Goal: Communication & Community: Answer question/provide support

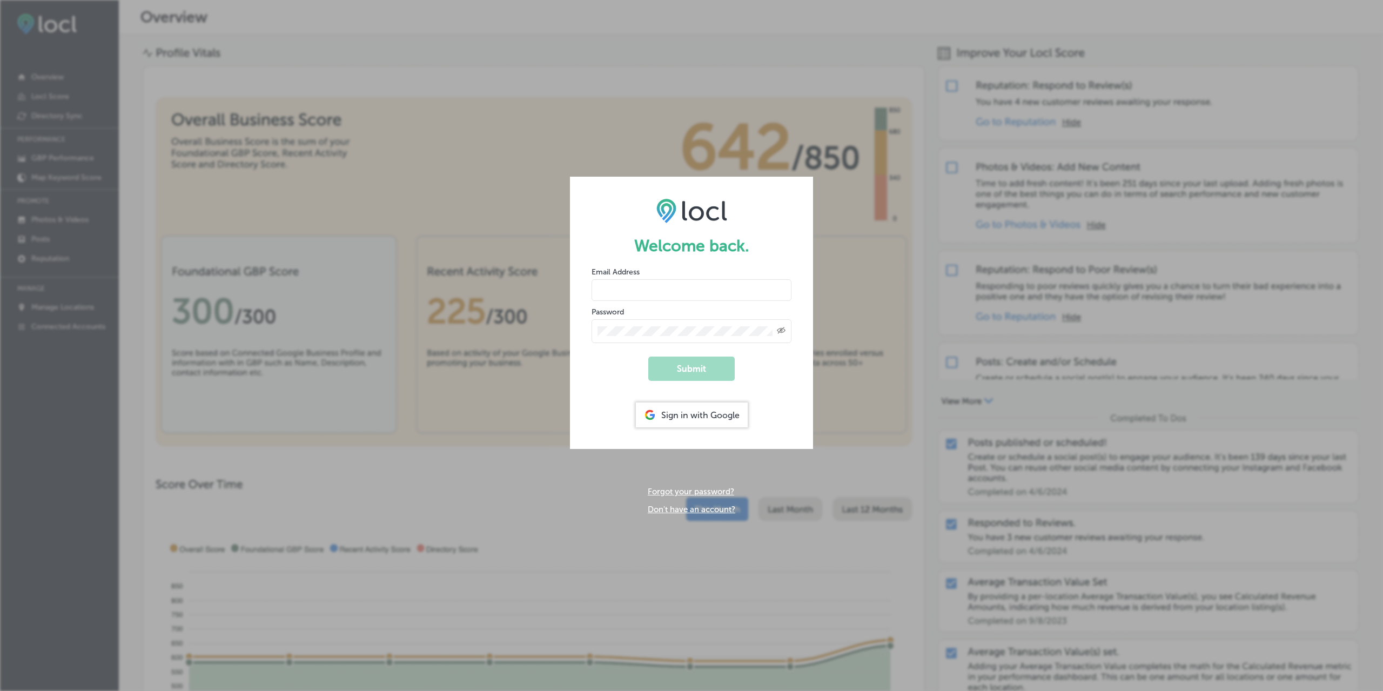
type input "[PERSON_NAME][EMAIL_ADDRESS][DOMAIN_NAME]"
click at [785, 330] on icon "Toggle password visibility" at bounding box center [781, 330] width 9 height 6
click at [712, 373] on button "Submit" at bounding box center [691, 369] width 86 height 24
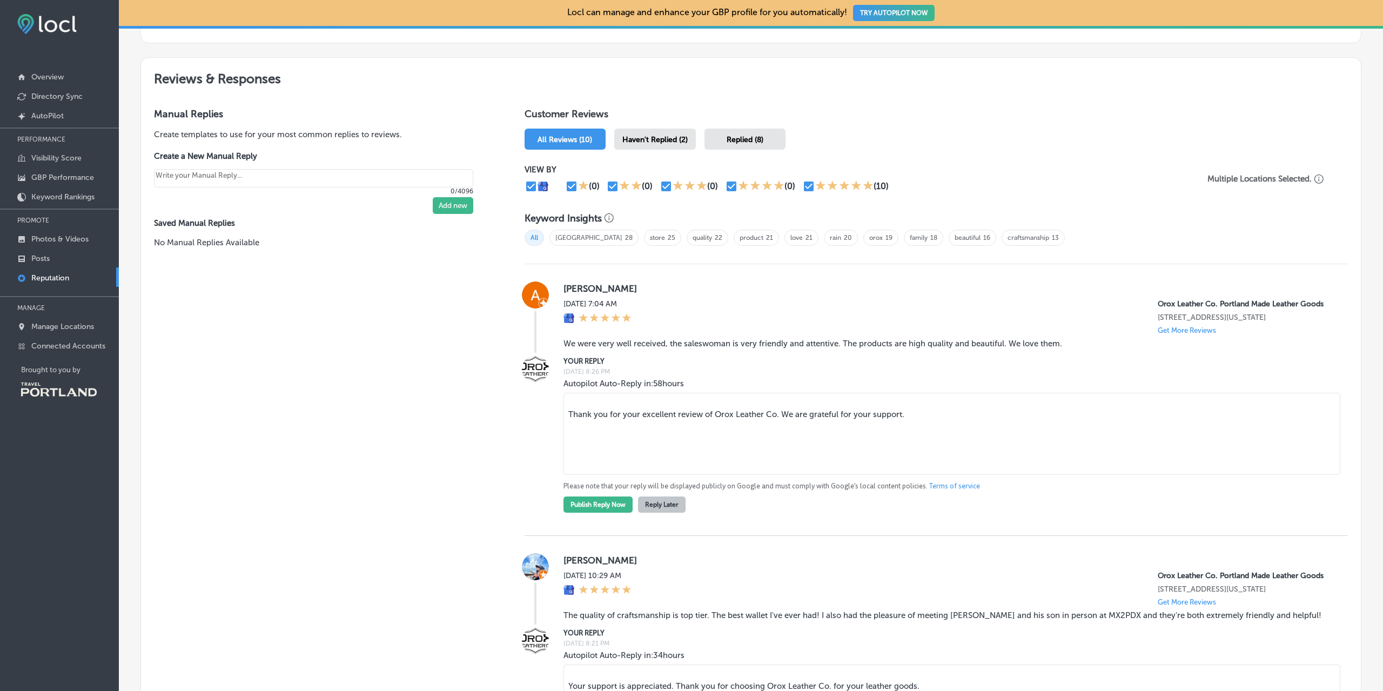
scroll to position [594, 0]
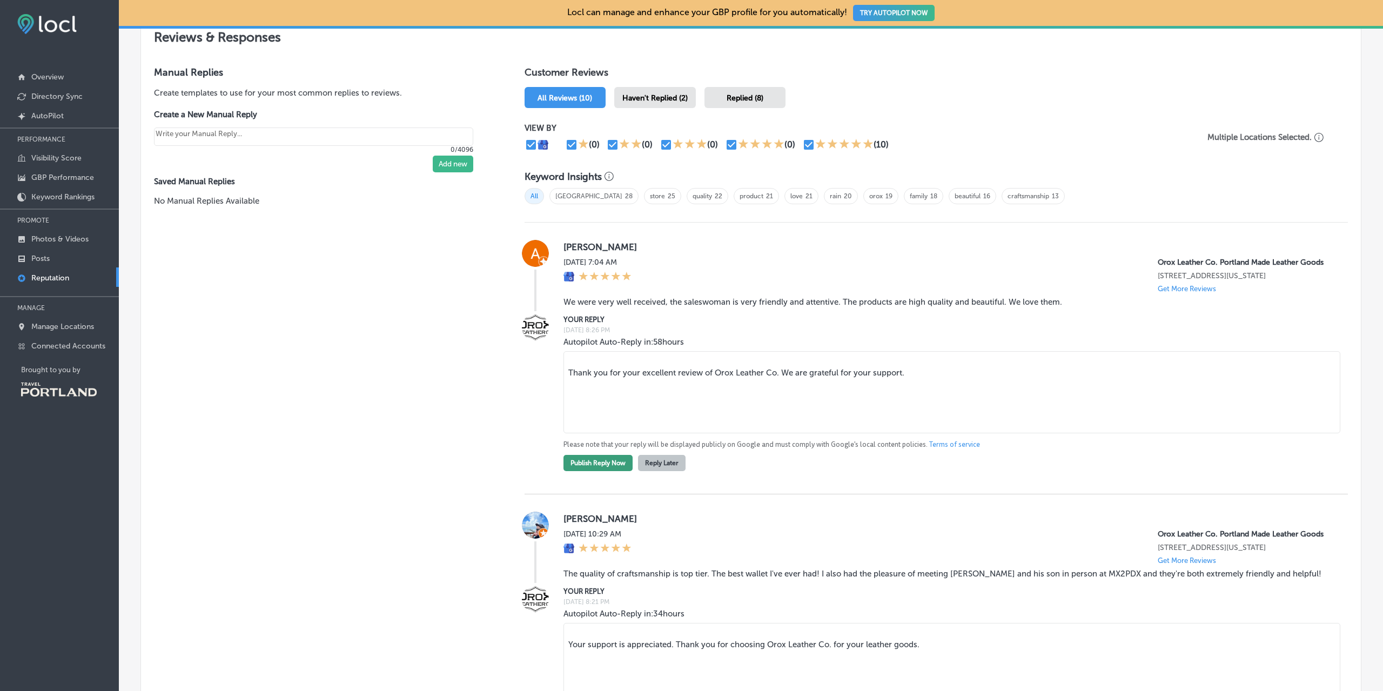
click at [619, 469] on button "Publish Reply Now" at bounding box center [597, 463] width 69 height 16
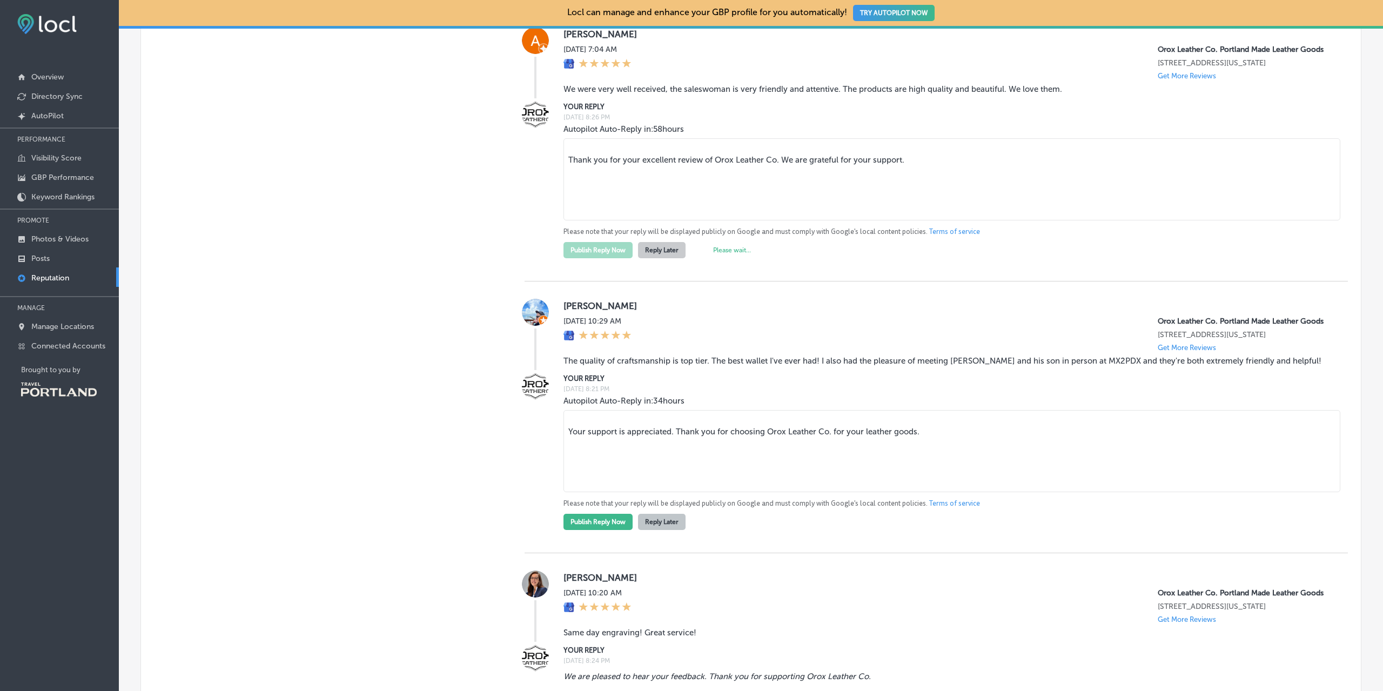
scroll to position [810, 0]
type textarea "x"
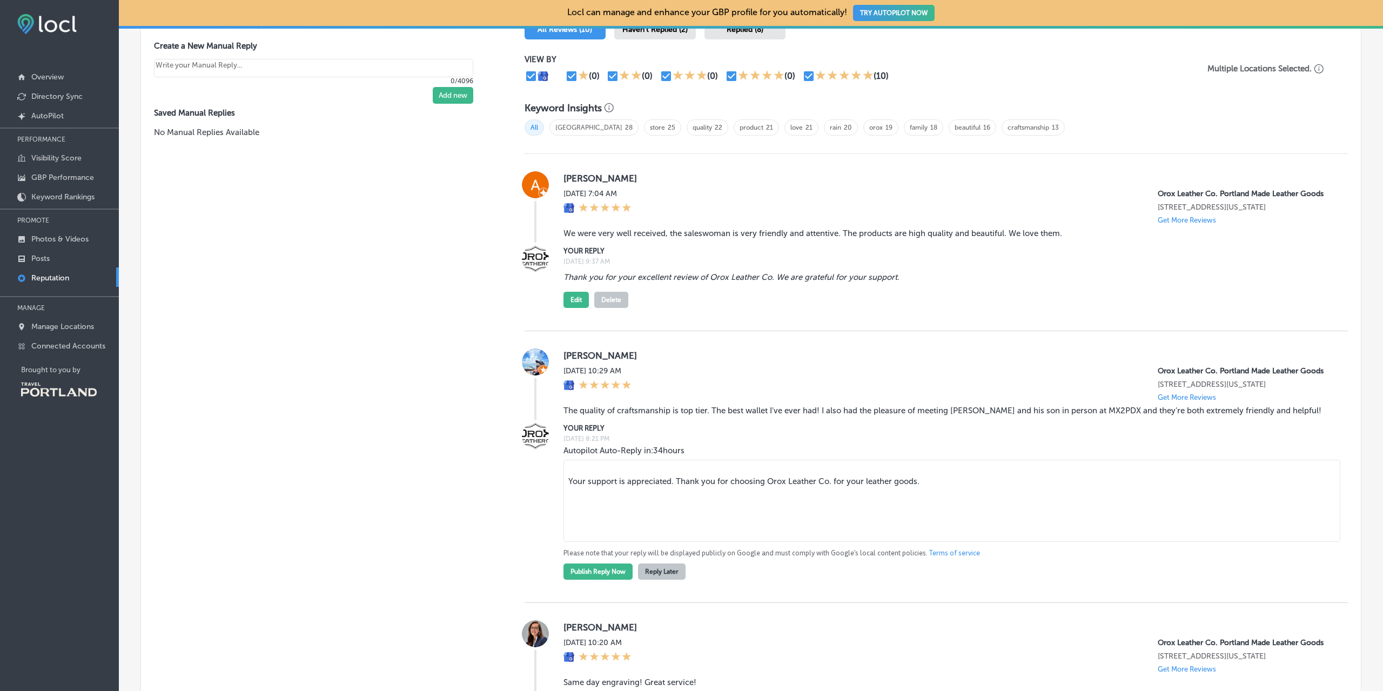
scroll to position [756, 0]
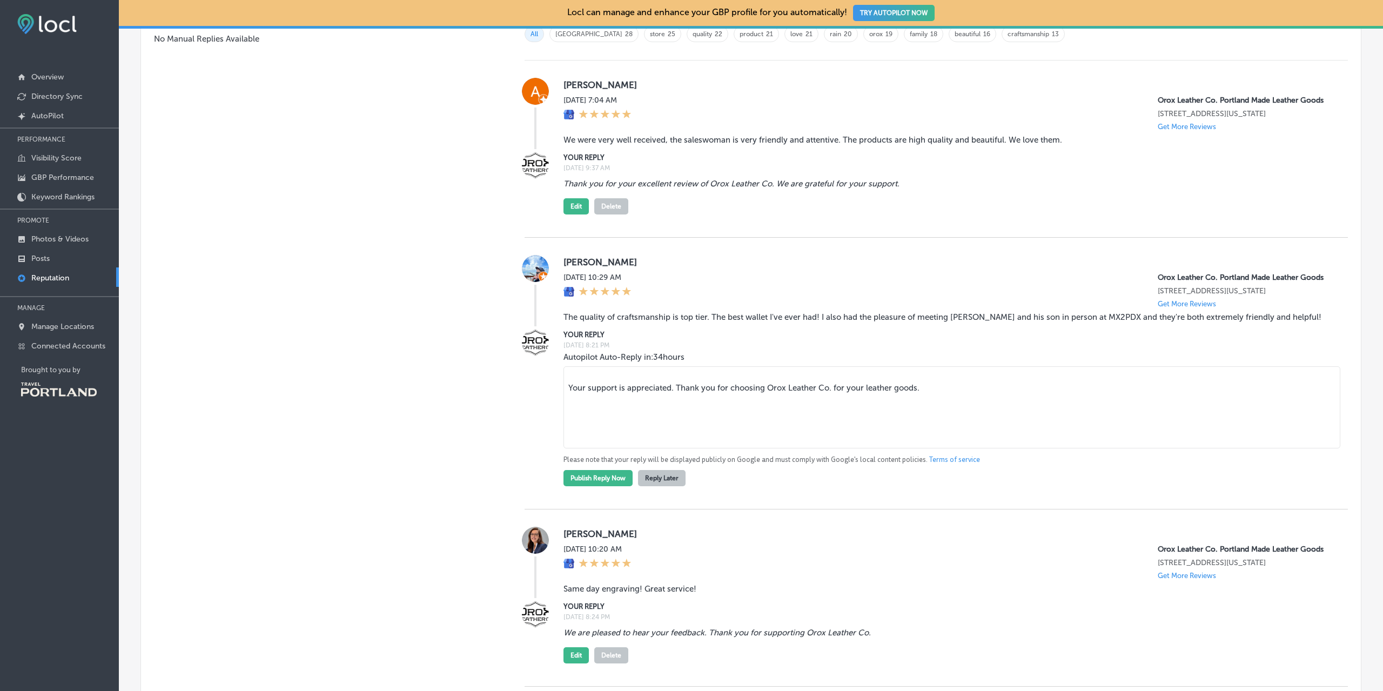
click at [933, 411] on textarea "Your support is appreciated. Thank you for choosing Orox Leather Co. for your l…" at bounding box center [951, 407] width 777 height 82
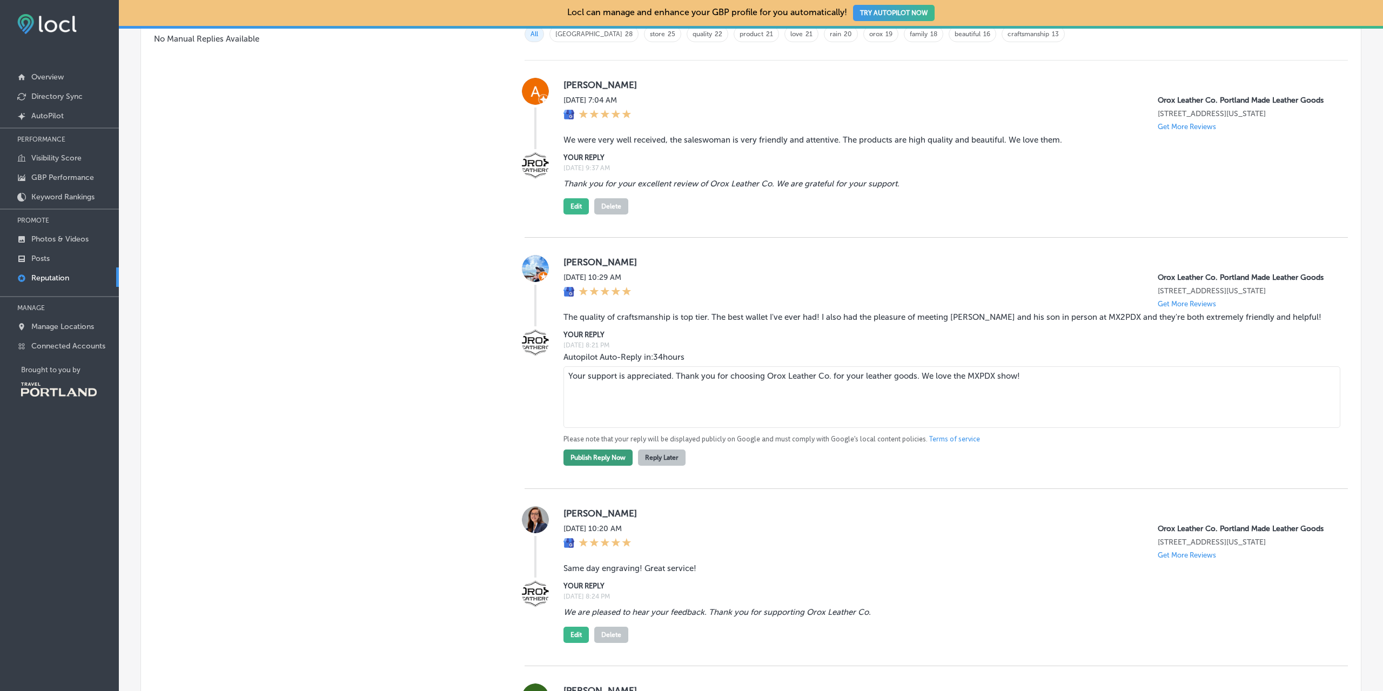
type textarea "Your support is appreciated. Thank you for choosing Orox Leather Co. for your l…"
click at [598, 466] on button "Publish Reply Now" at bounding box center [597, 457] width 69 height 16
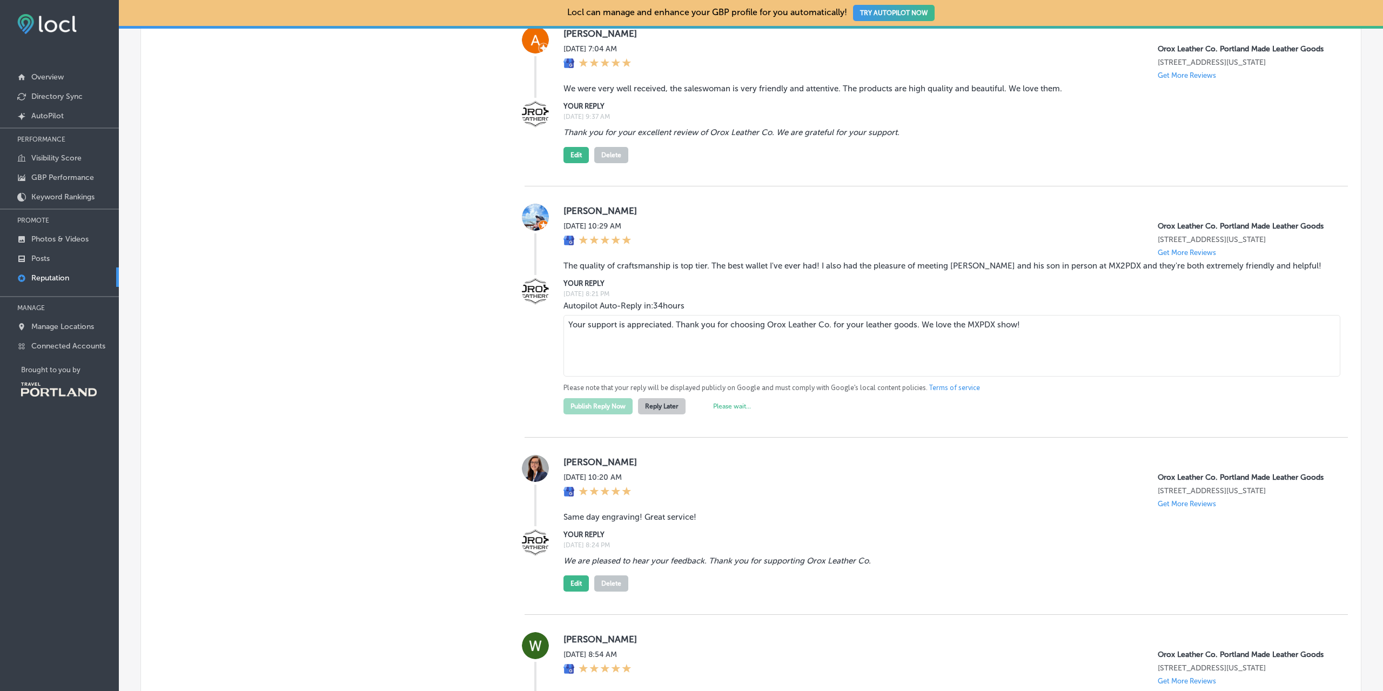
type textarea "x"
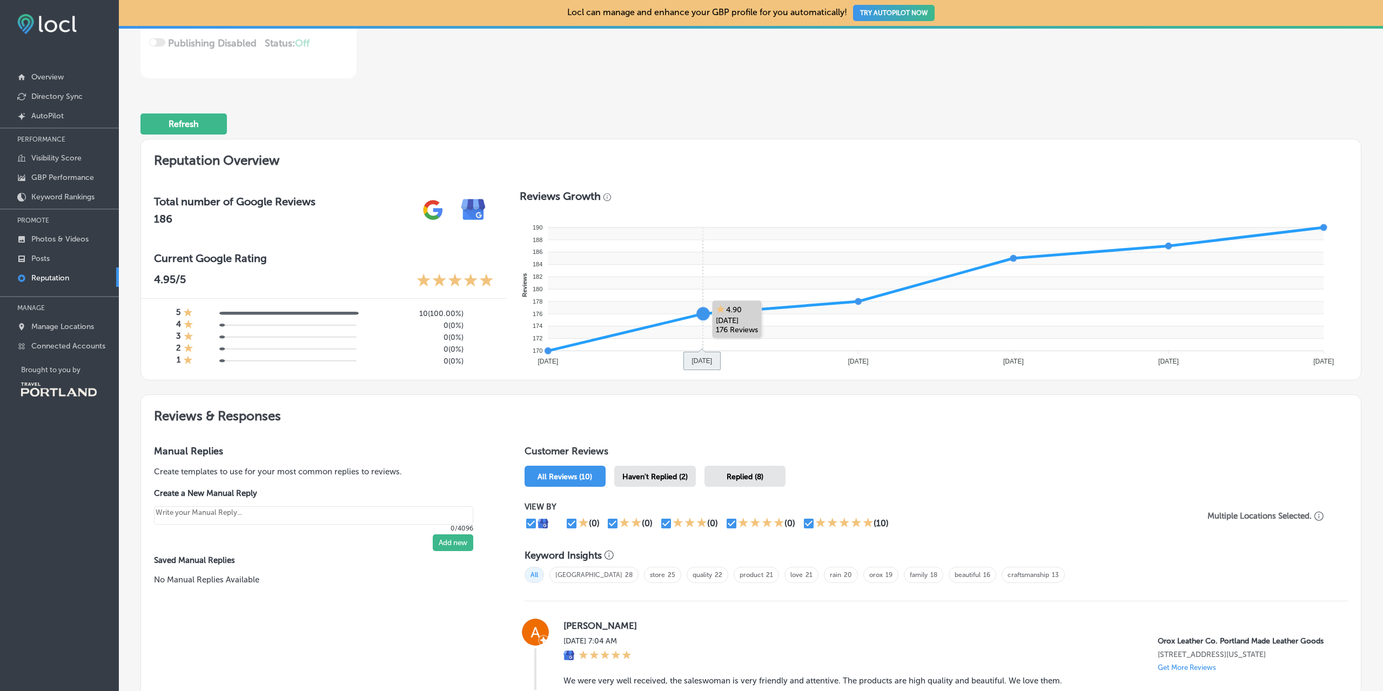
scroll to position [216, 0]
click at [42, 257] on p "Posts" at bounding box center [40, 258] width 18 height 9
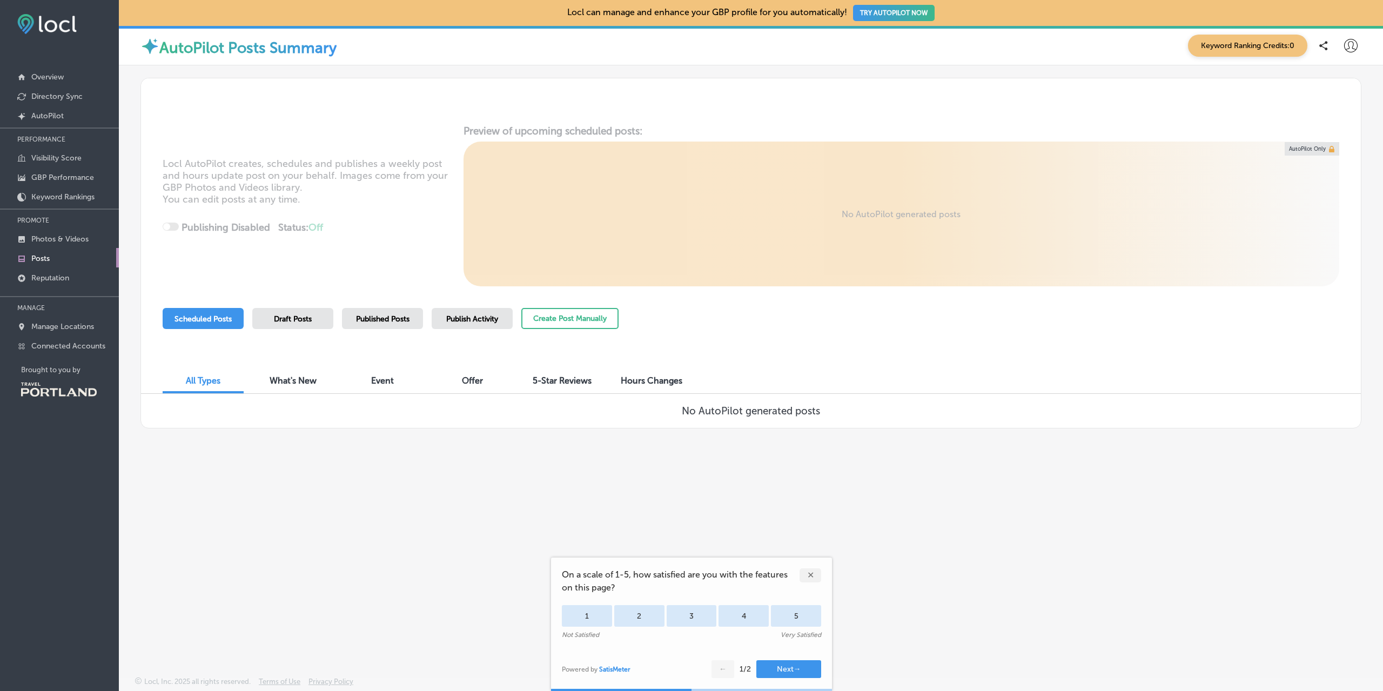
click at [811, 578] on div "✕" at bounding box center [811, 575] width 22 height 14
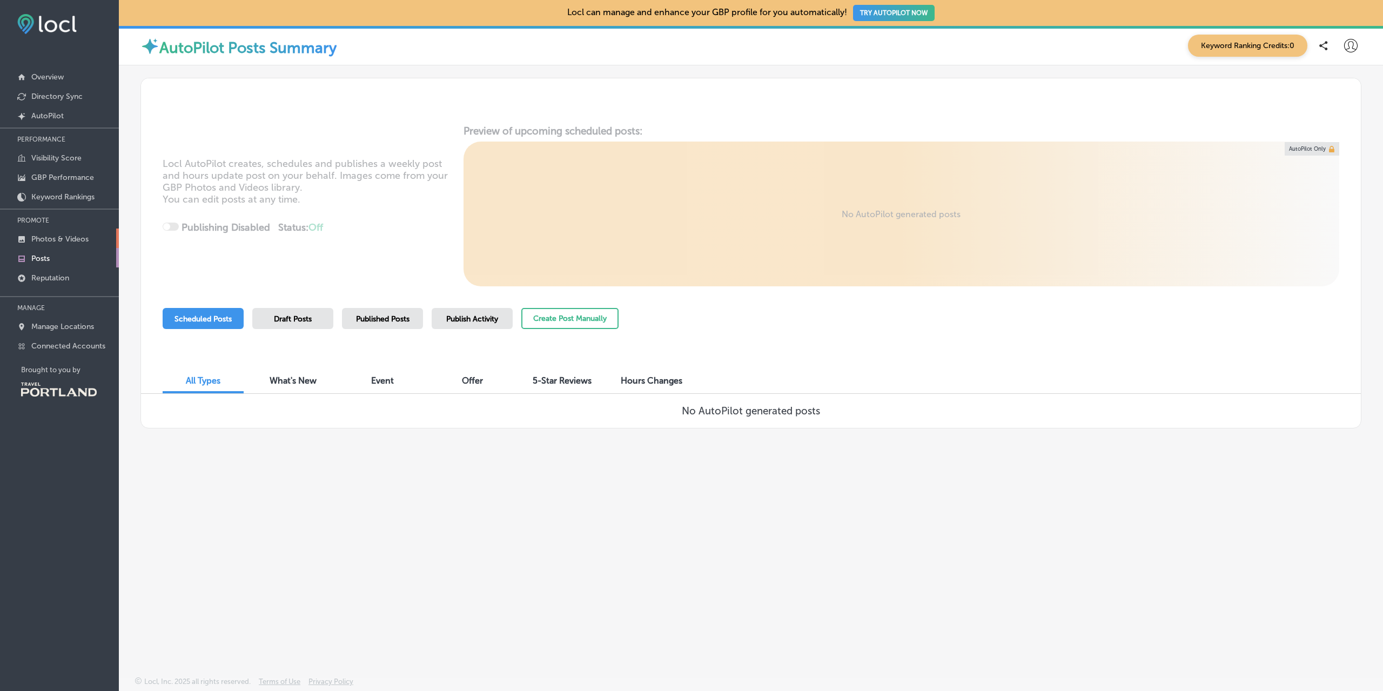
click at [57, 242] on p "Photos & Videos" at bounding box center [59, 238] width 57 height 9
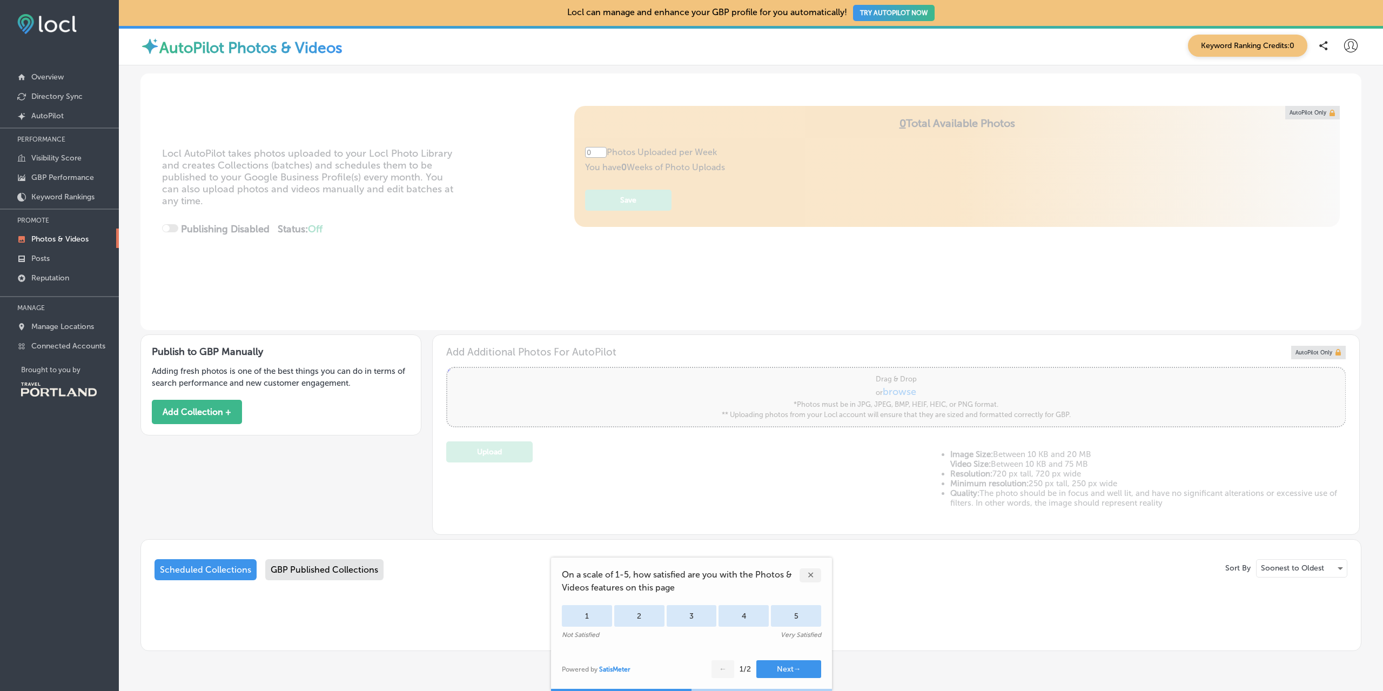
type input "5"
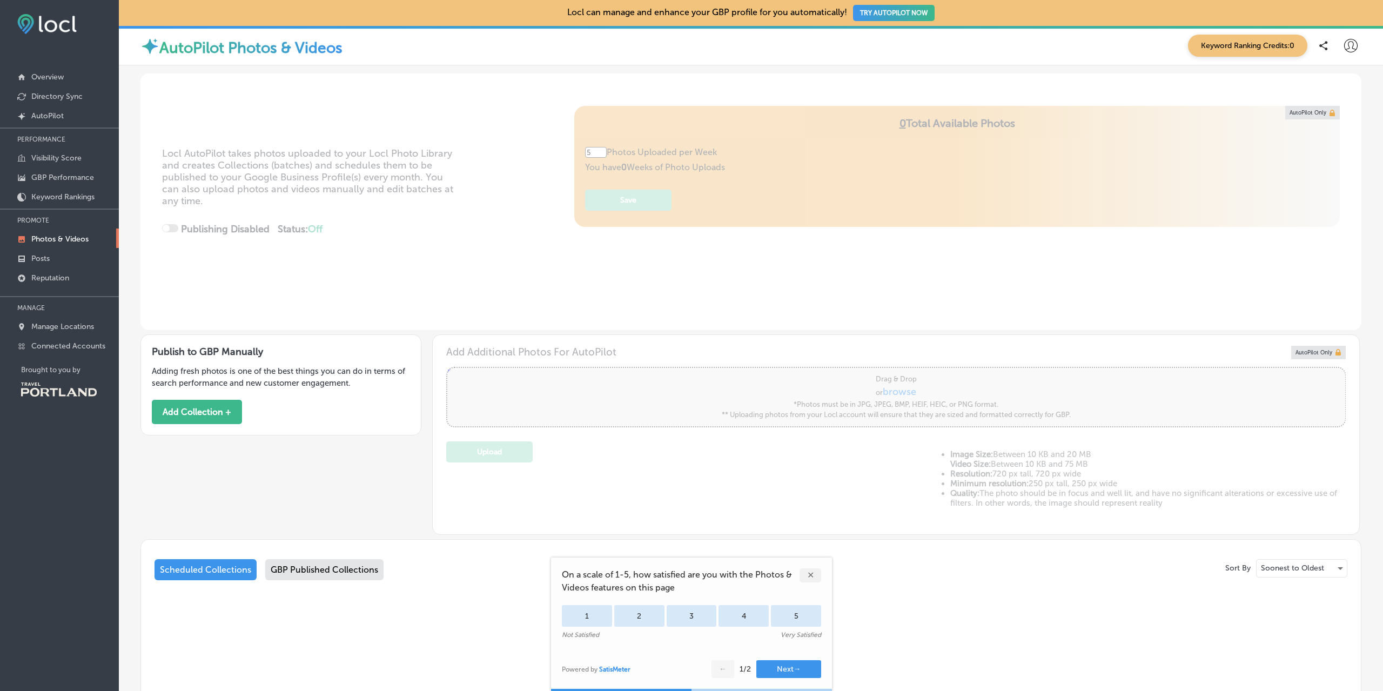
click at [809, 579] on div "✕" at bounding box center [811, 575] width 22 height 14
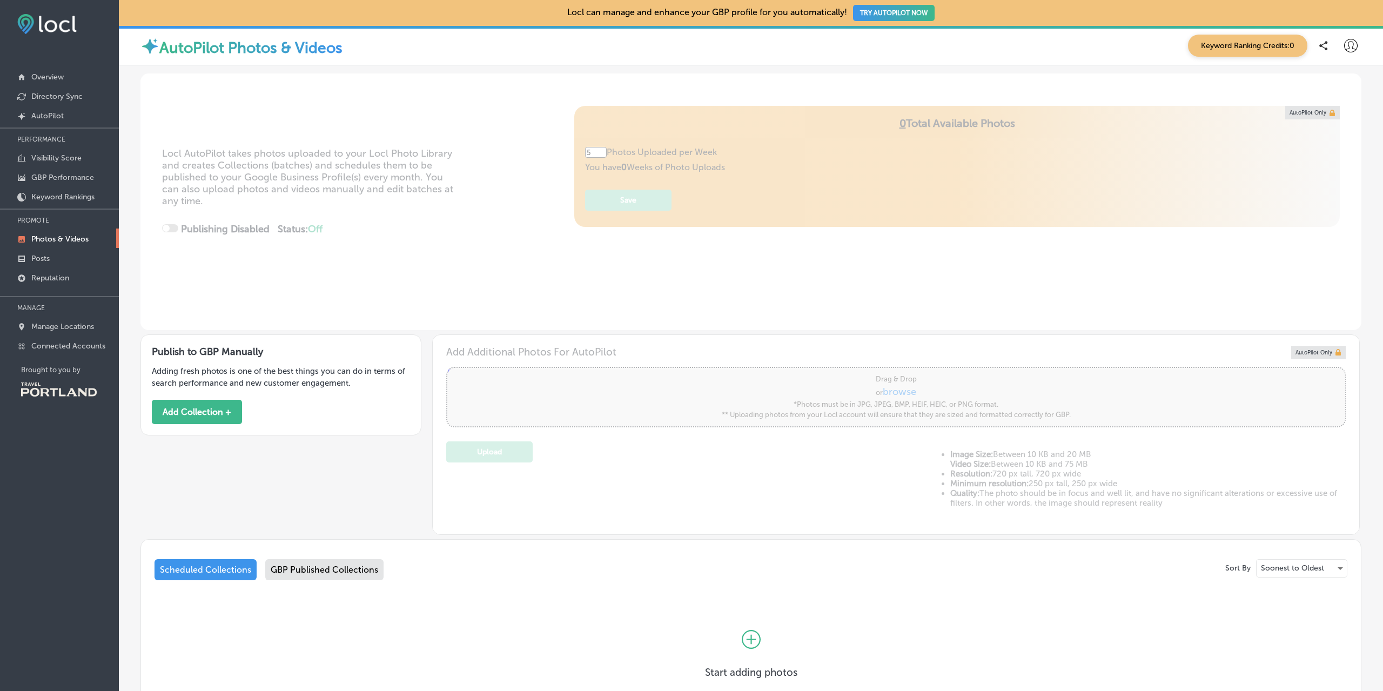
scroll to position [83, 0]
